Goal: Task Accomplishment & Management: Manage account settings

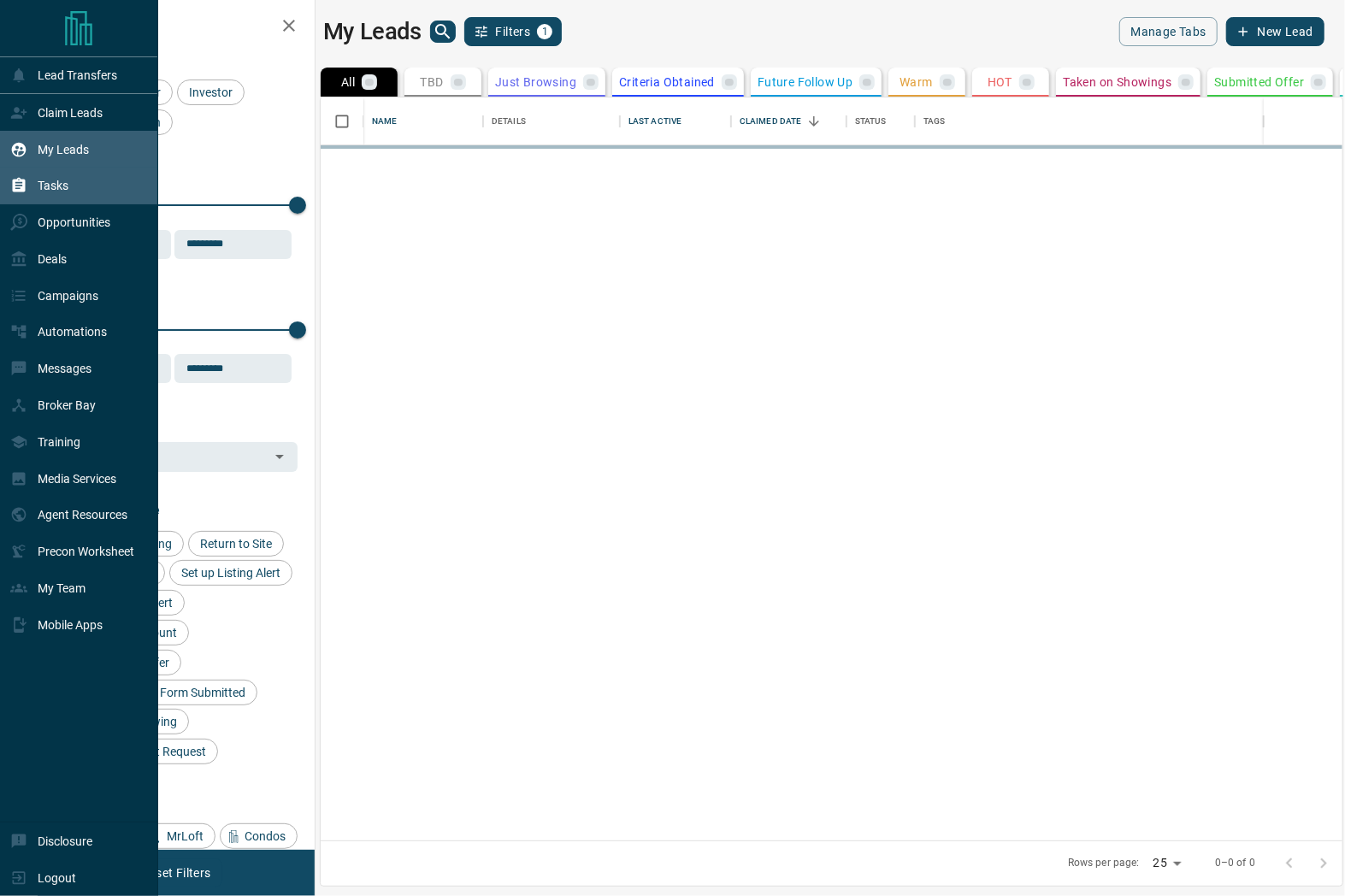
scroll to position [729, 1006]
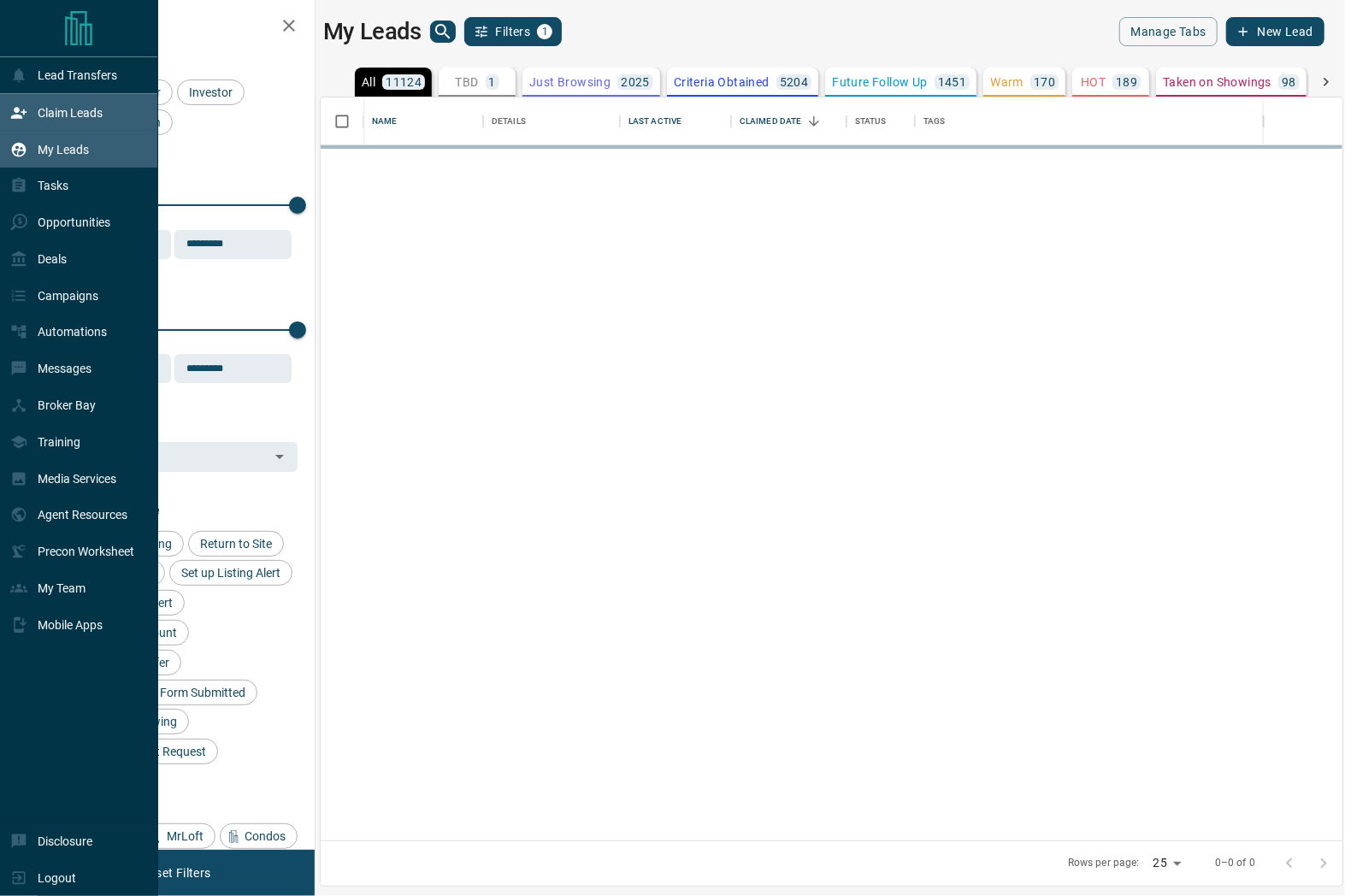
click at [98, 117] on p "Claim Leads" at bounding box center [69, 112] width 65 height 14
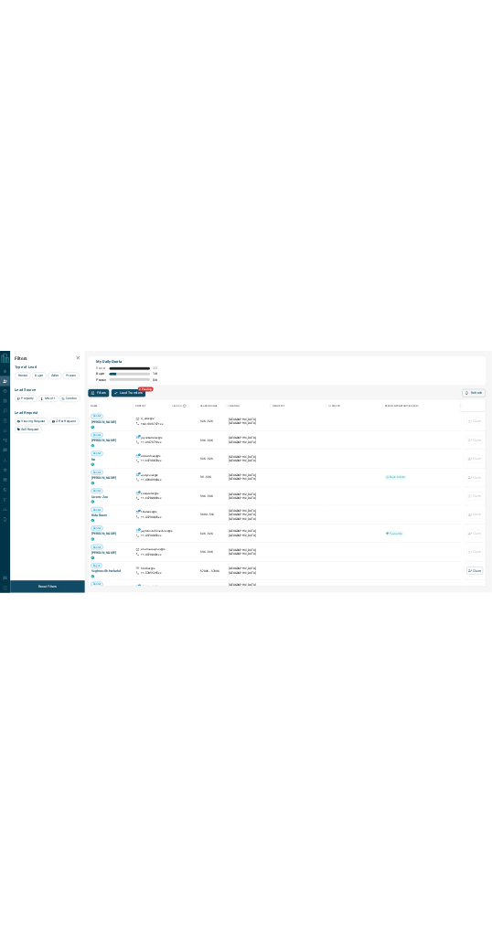
scroll to position [722, 1046]
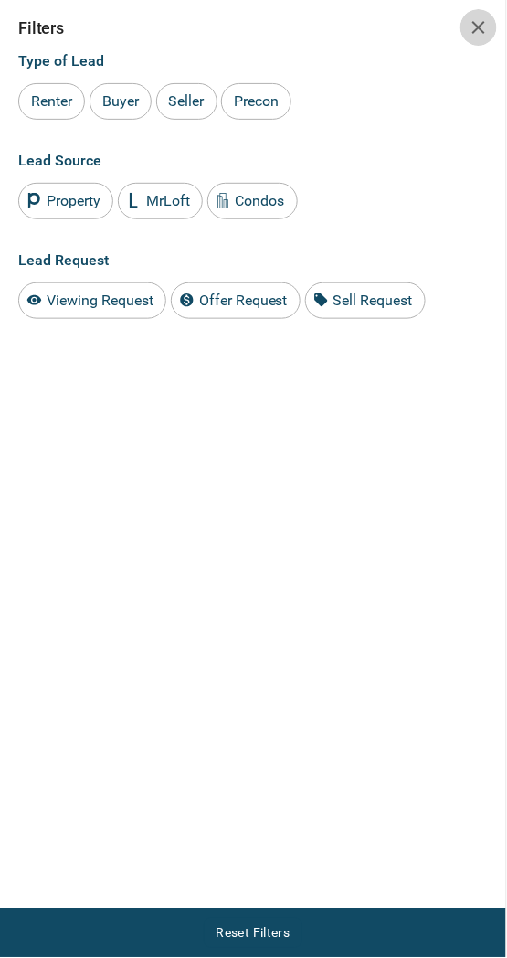
click at [478, 24] on icon "button" at bounding box center [479, 27] width 22 height 22
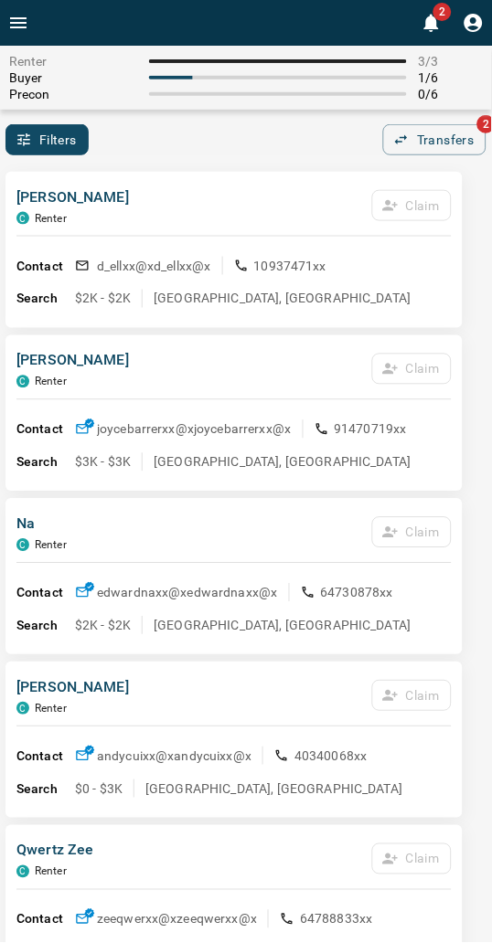
click at [252, 138] on div "Filters 0 Transfers 2" at bounding box center [246, 139] width 492 height 31
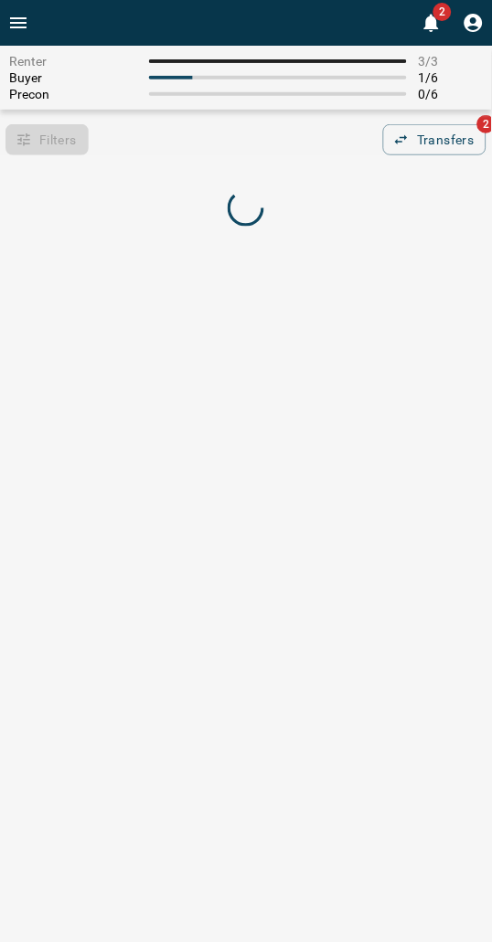
click at [293, 162] on div "Renter 3 / 3 Buyer 1 / 6 Precon 0 / 6 Filters 0 Transfers 2" at bounding box center [246, 149] width 492 height 207
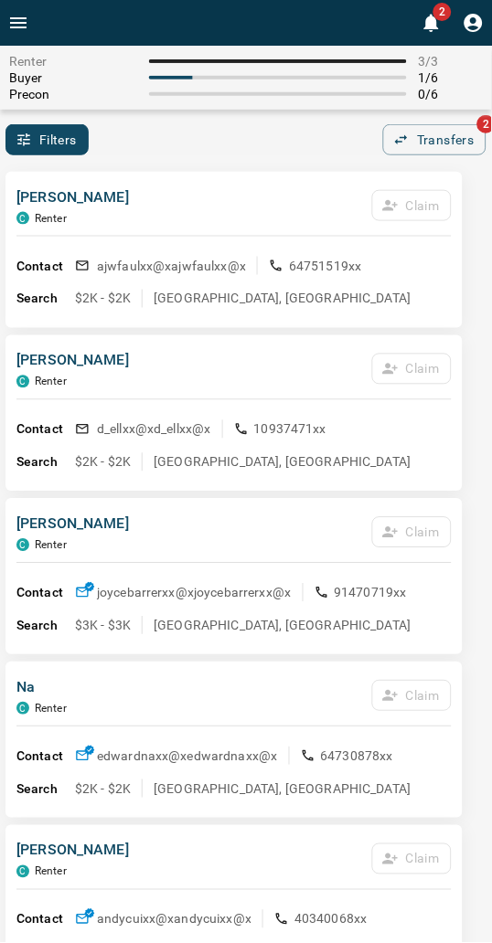
click at [288, 152] on div "Filters 0 Transfers 2" at bounding box center [246, 139] width 492 height 31
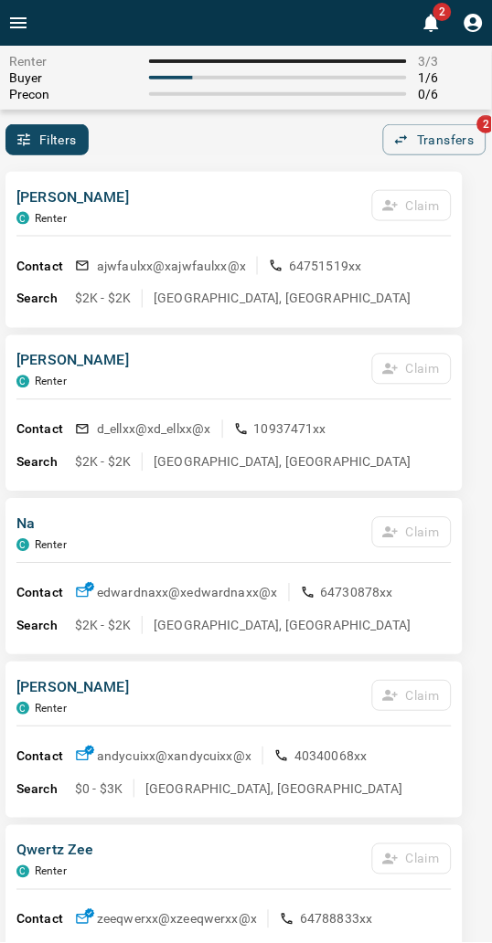
click at [245, 155] on div "Filters 0 Transfers 2" at bounding box center [246, 139] width 492 height 31
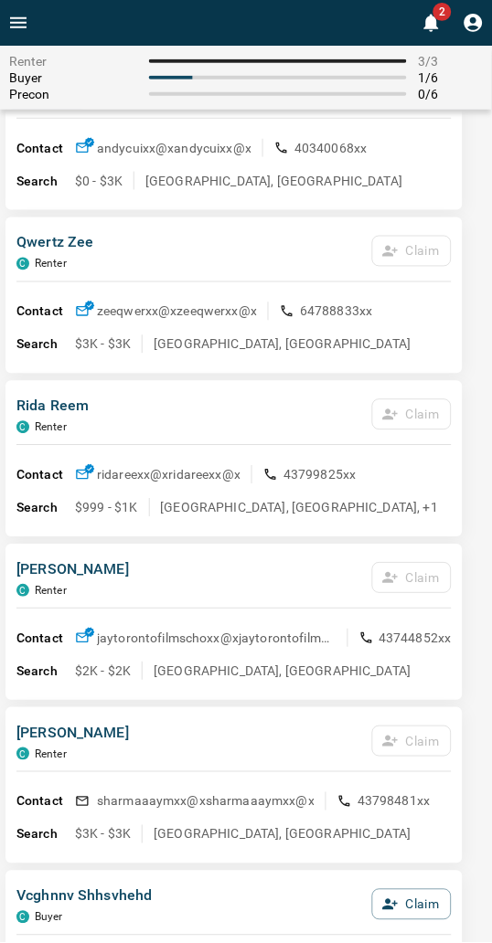
scroll to position [0, 0]
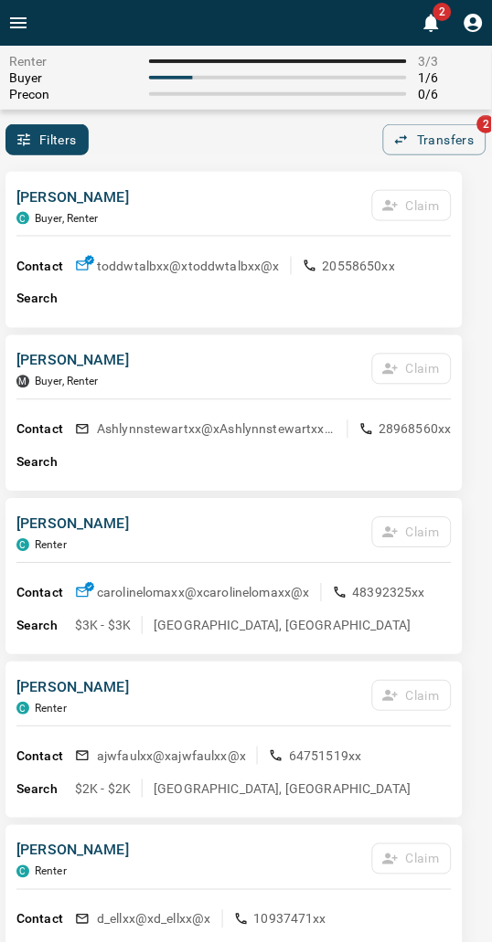
click at [192, 154] on div "Filters 0 Transfers 2" at bounding box center [246, 139] width 492 height 31
